Goal: Information Seeking & Learning: Find specific fact

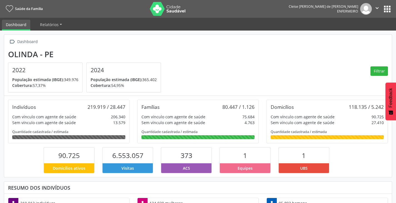
scroll to position [92, 129]
click at [386, 10] on button "apps" at bounding box center [388, 9] width 10 height 10
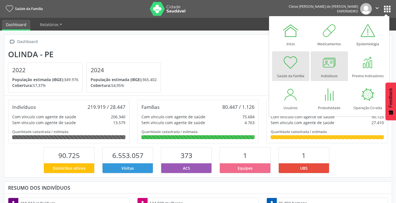
click at [337, 68] on link "Indivíduos" at bounding box center [329, 66] width 37 height 30
click at [331, 66] on div at bounding box center [329, 62] width 17 height 17
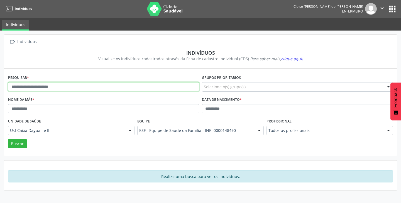
click at [66, 90] on input "text" at bounding box center [103, 86] width 191 height 9
type input "**********"
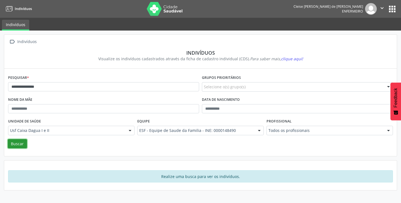
click at [23, 145] on button "Buscar" at bounding box center [17, 143] width 19 height 9
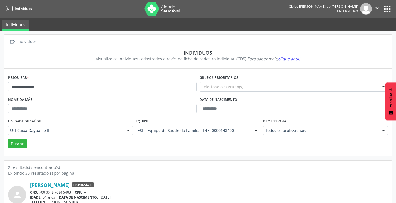
drag, startPoint x: 396, startPoint y: 71, endPoint x: 399, endPoint y: 99, distance: 28.5
click at [396, 99] on html "**********" at bounding box center [198, 101] width 396 height 203
click at [131, 191] on div "CNS: 700 0048 7684 5403 CPF: --" at bounding box center [209, 192] width 358 height 5
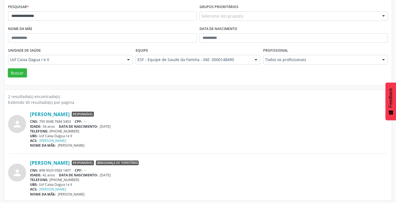
scroll to position [73, 0]
